Goal: Transaction & Acquisition: Purchase product/service

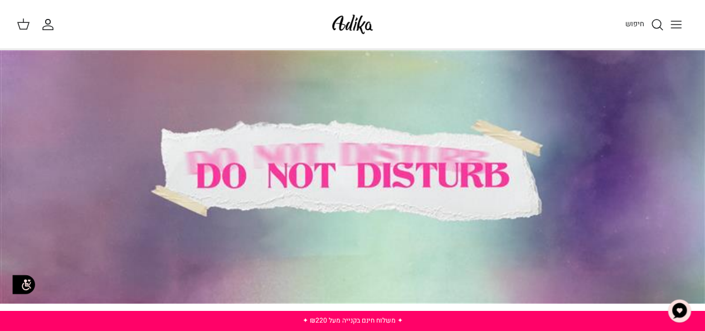
click at [642, 26] on span "חיפוש" at bounding box center [635, 23] width 19 height 11
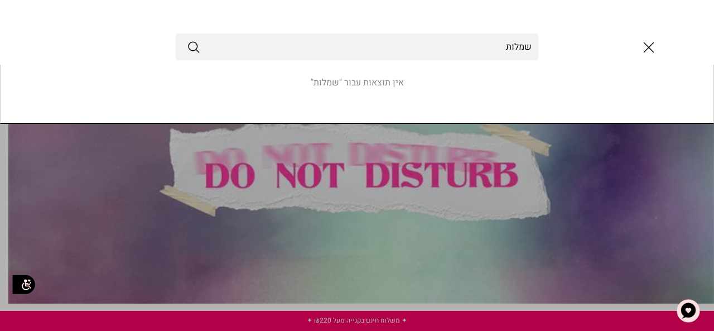
type input "שמלות"
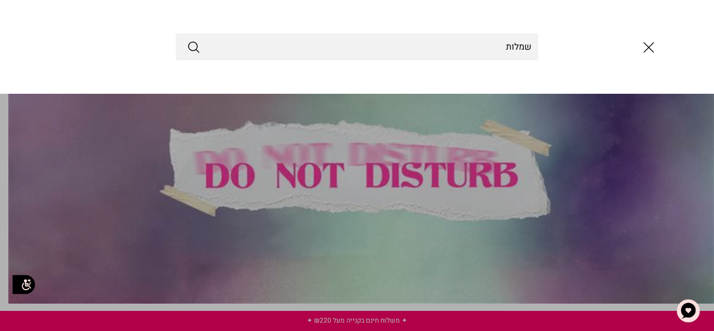
click at [194, 51] on icon "Submit" at bounding box center [193, 46] width 13 height 13
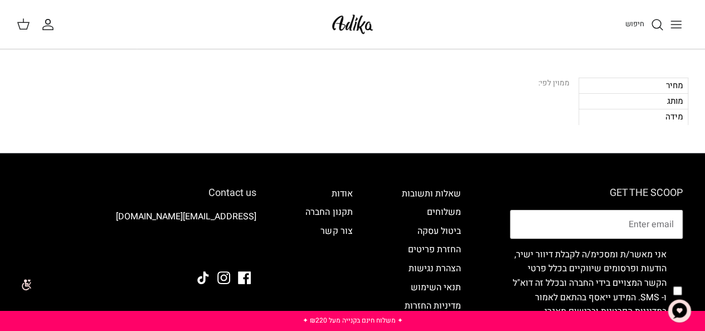
click at [641, 114] on div "מידה" at bounding box center [634, 117] width 110 height 16
click at [658, 26] on icon "חיפוש" at bounding box center [657, 24] width 13 height 13
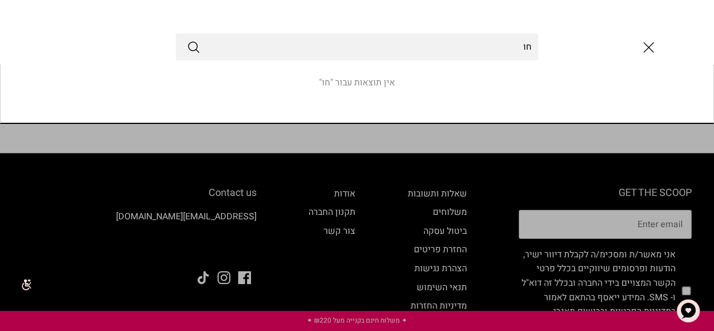
type input "ח"
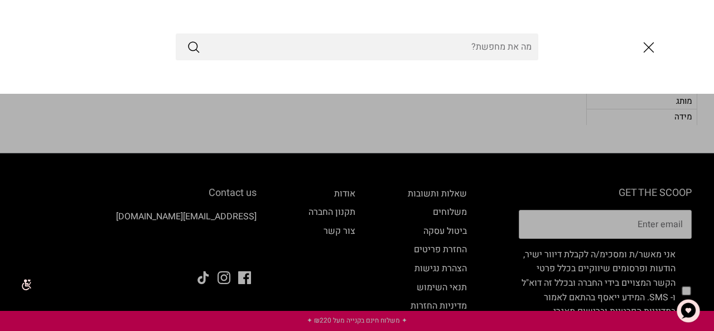
click at [647, 43] on icon "סגור" at bounding box center [648, 47] width 19 height 19
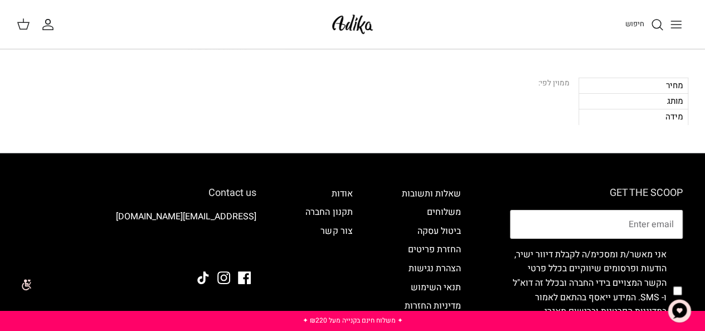
click at [667, 19] on button "Toggle menu" at bounding box center [676, 24] width 25 height 25
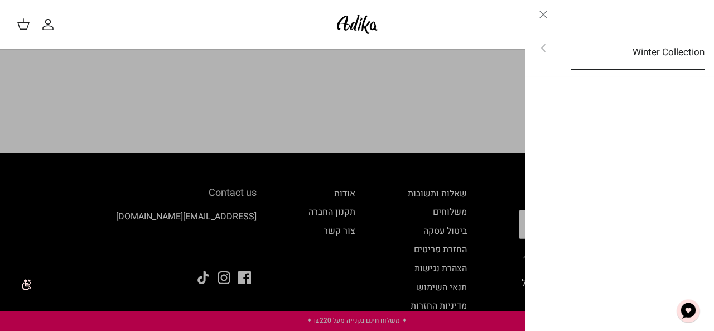
click at [663, 49] on link "Winter Collection" at bounding box center [637, 52] width 153 height 35
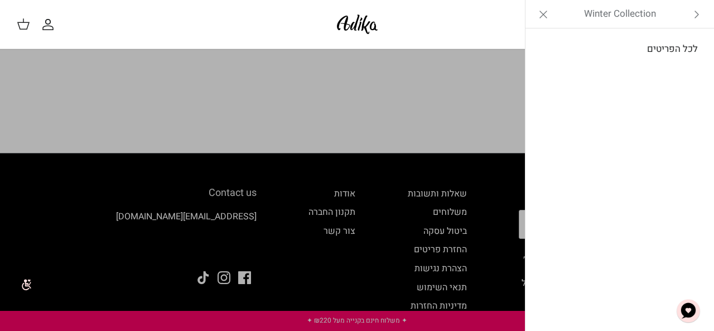
click at [663, 49] on link "לכל הפריטים" at bounding box center [620, 49] width 178 height 28
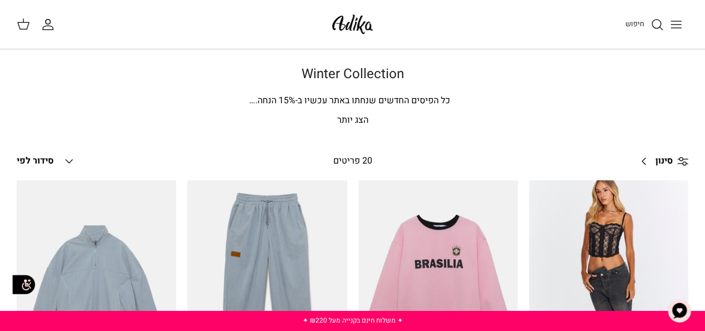
click at [27, 158] on span "סידור לפי" at bounding box center [35, 160] width 37 height 13
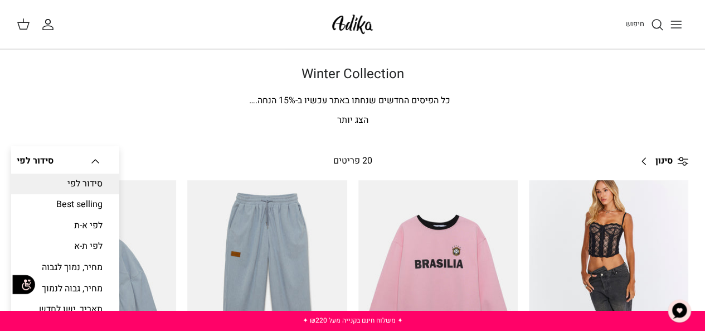
click at [348, 120] on p "הצג יותר" at bounding box center [353, 120] width 672 height 14
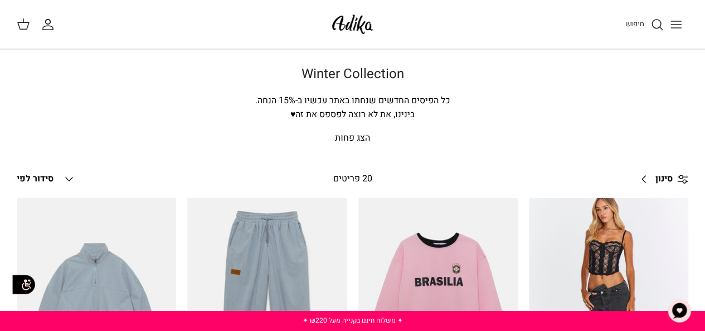
click at [353, 138] on p "הצג פחות" at bounding box center [353, 138] width 672 height 14
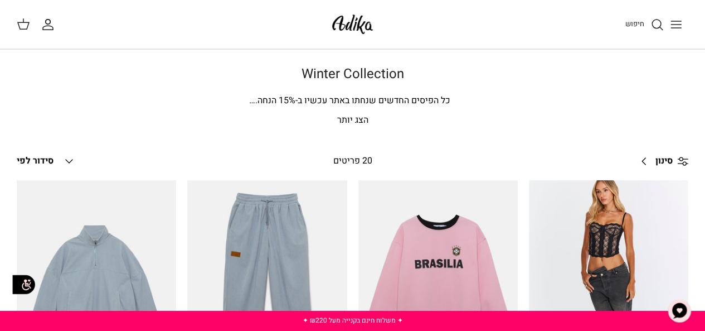
click at [356, 125] on p "הצג יותר" at bounding box center [353, 120] width 672 height 14
